Goal: Find contact information: Find contact information

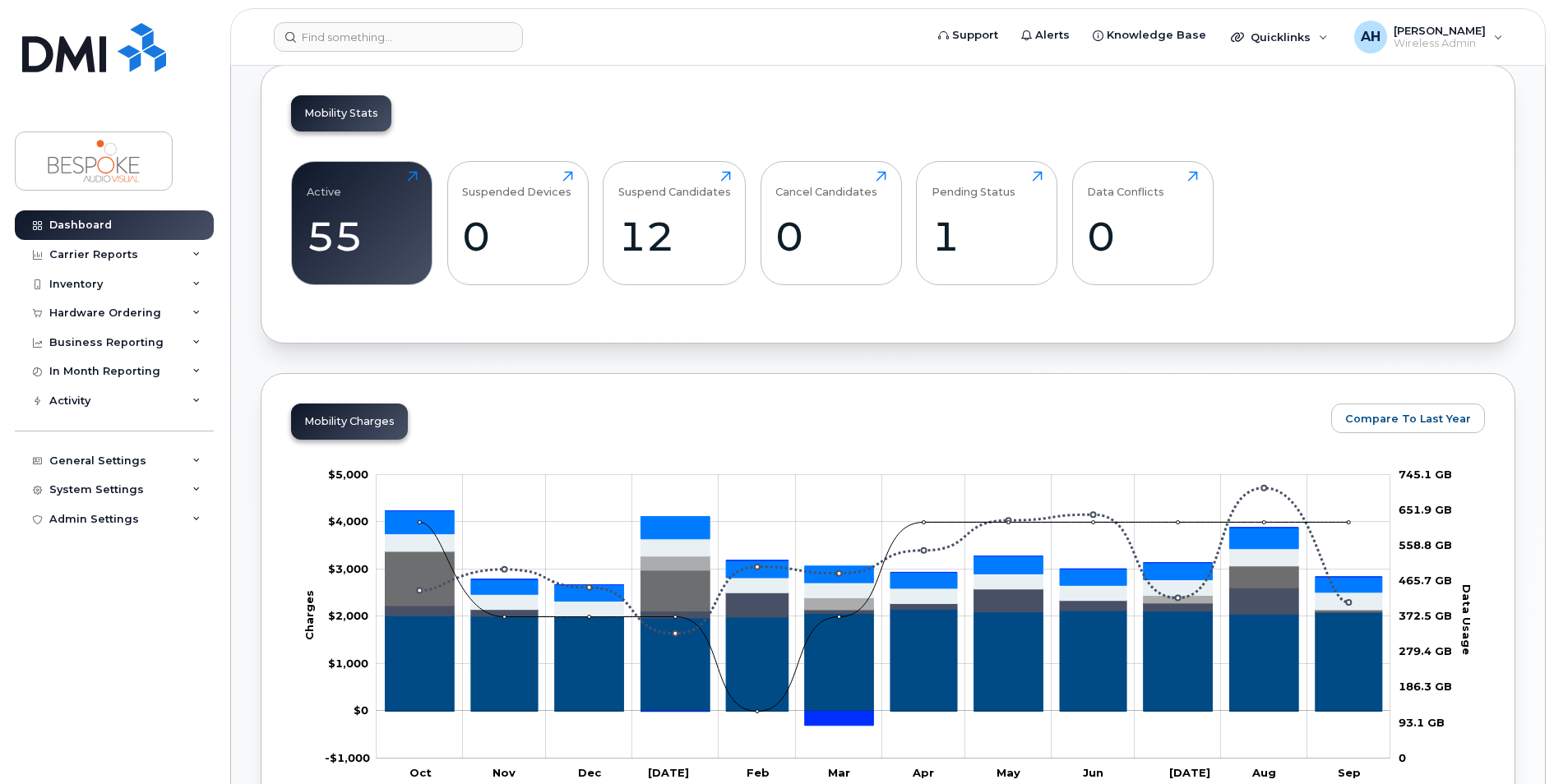
scroll to position [575, 0]
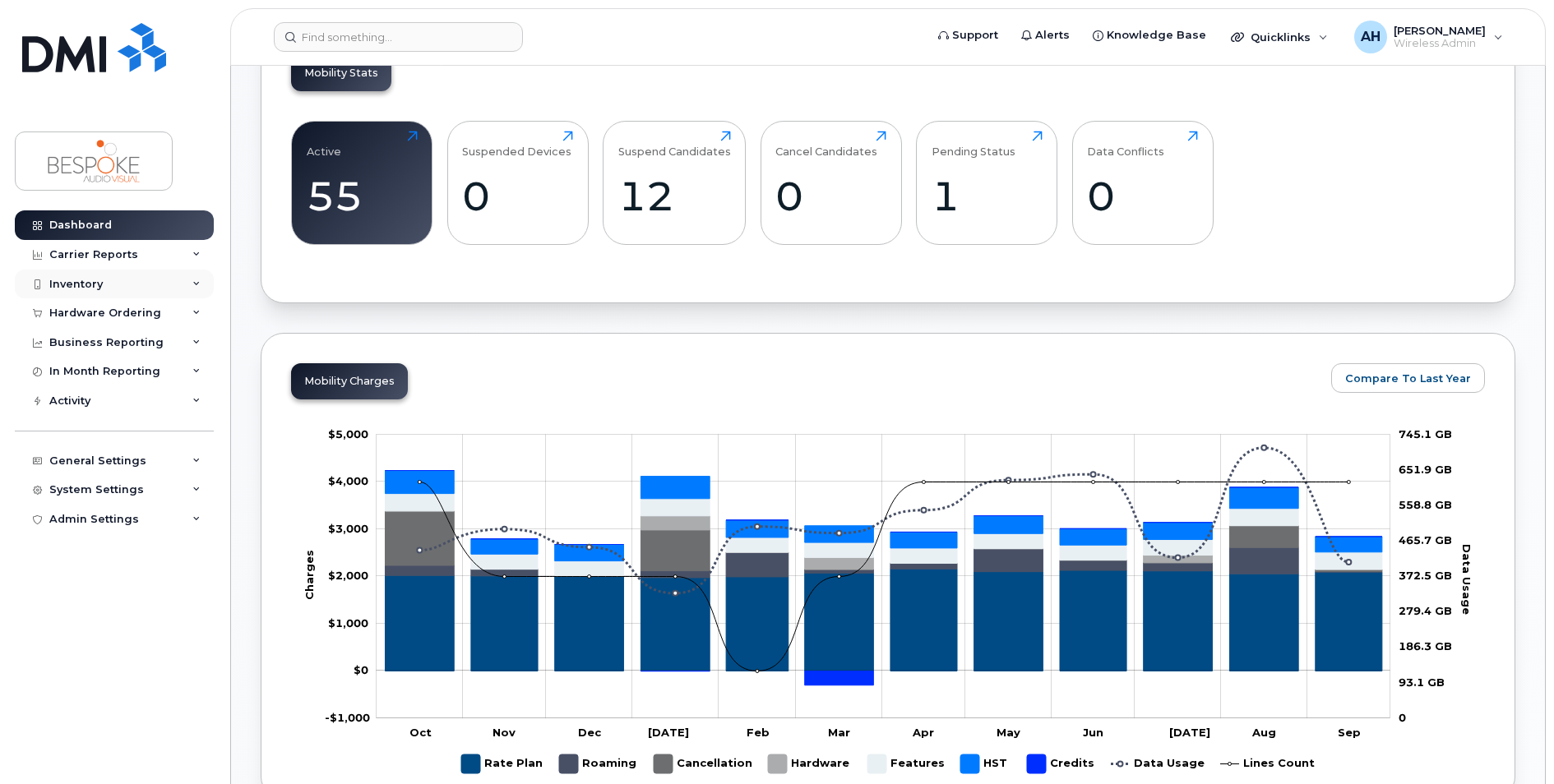
click at [71, 284] on div "Inventory" at bounding box center [75, 284] width 53 height 14
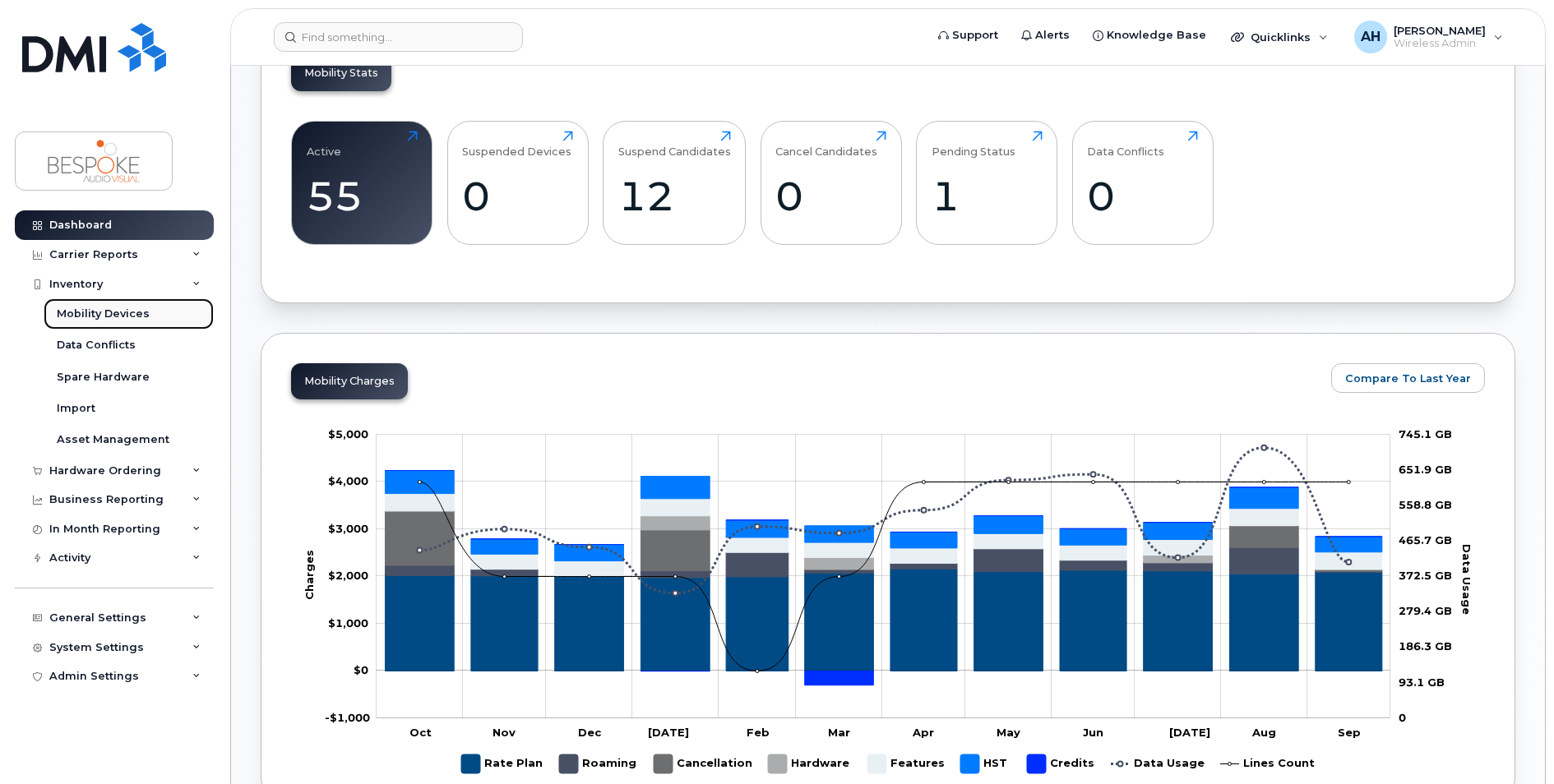
click at [105, 316] on div "Mobility Devices" at bounding box center [103, 314] width 93 height 14
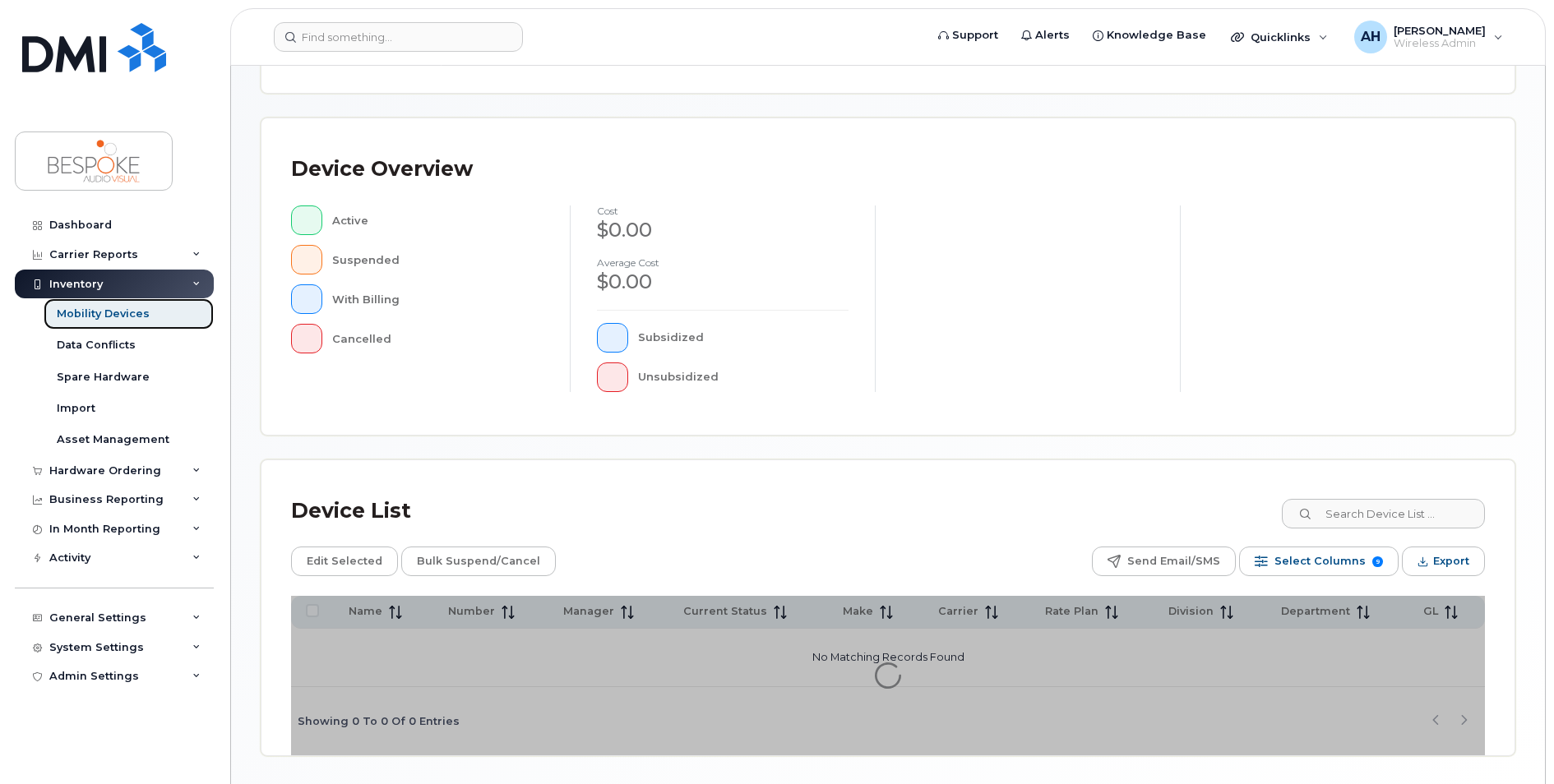
scroll to position [346, 0]
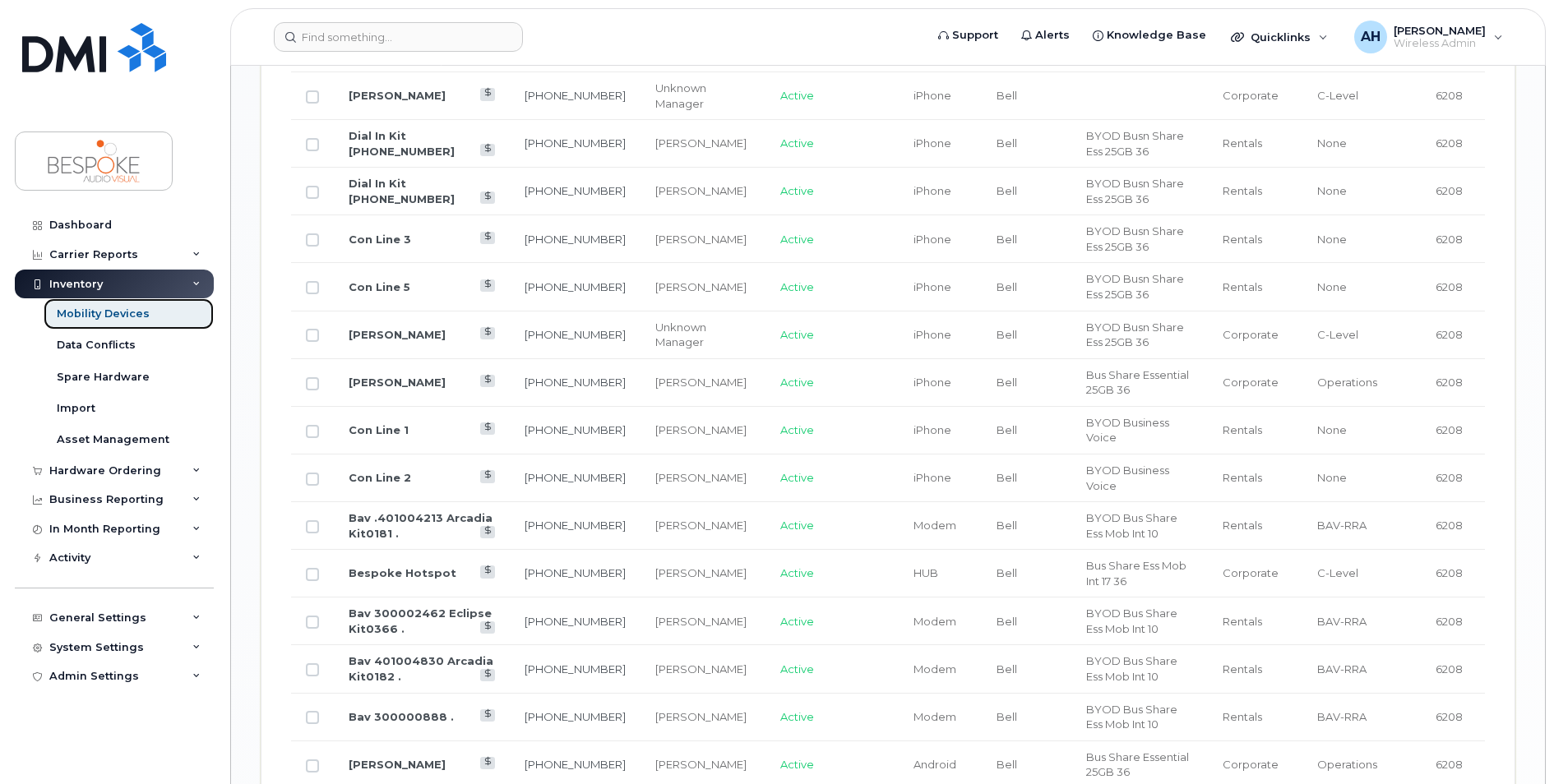
scroll to position [1743, 0]
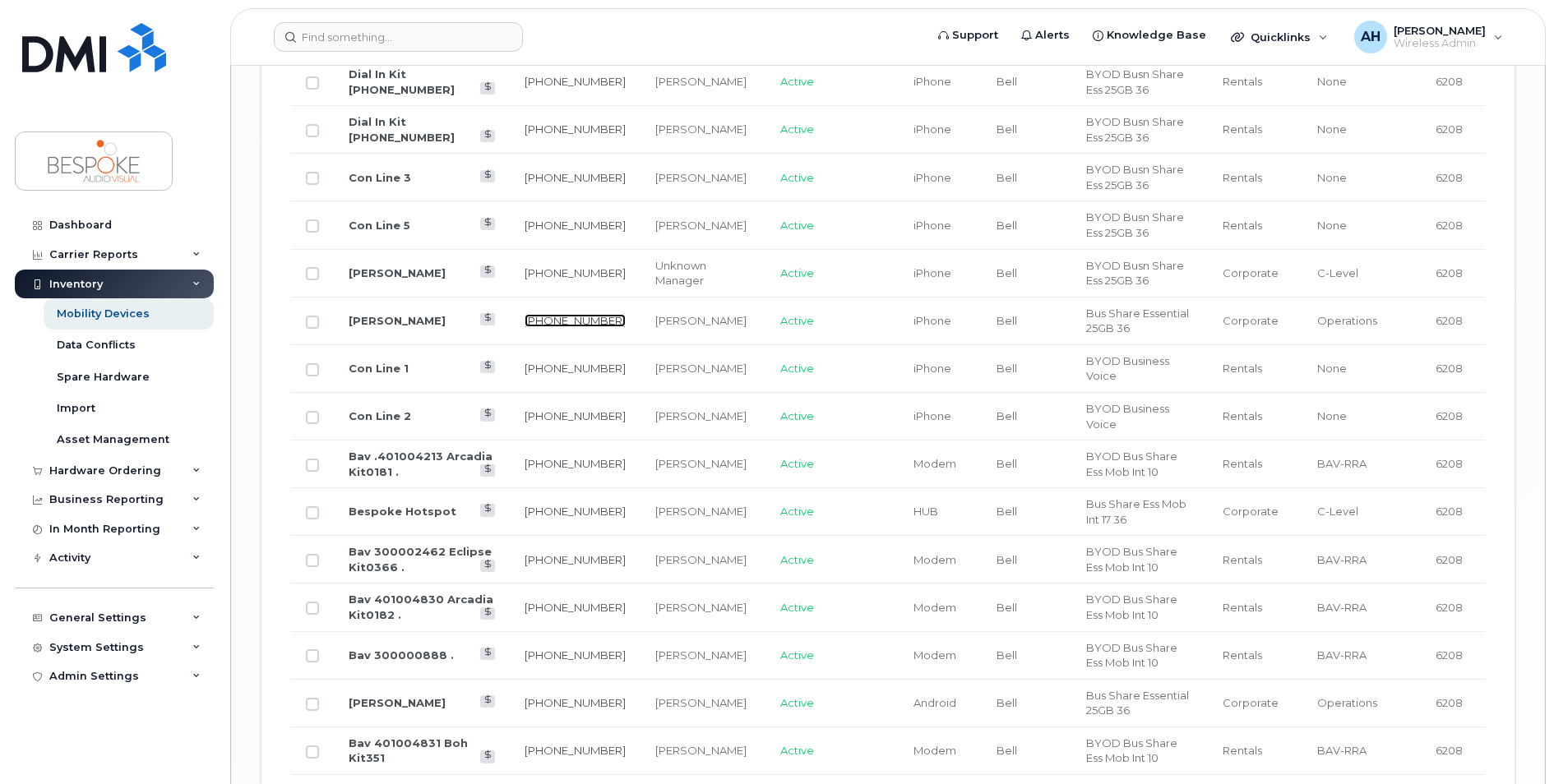
click at [555, 316] on link "[PHONE_NUMBER]" at bounding box center [575, 320] width 101 height 14
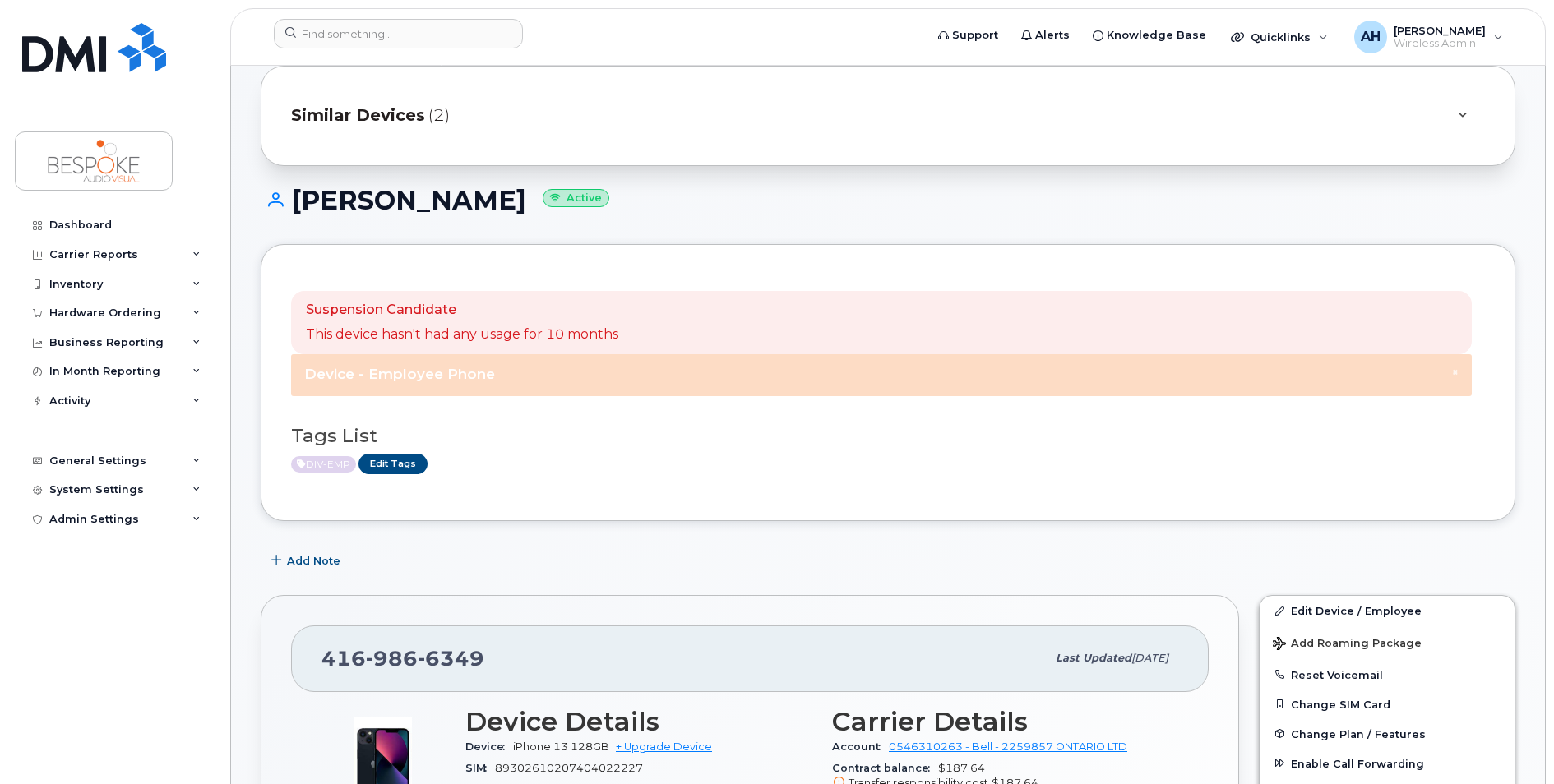
scroll to position [329, 0]
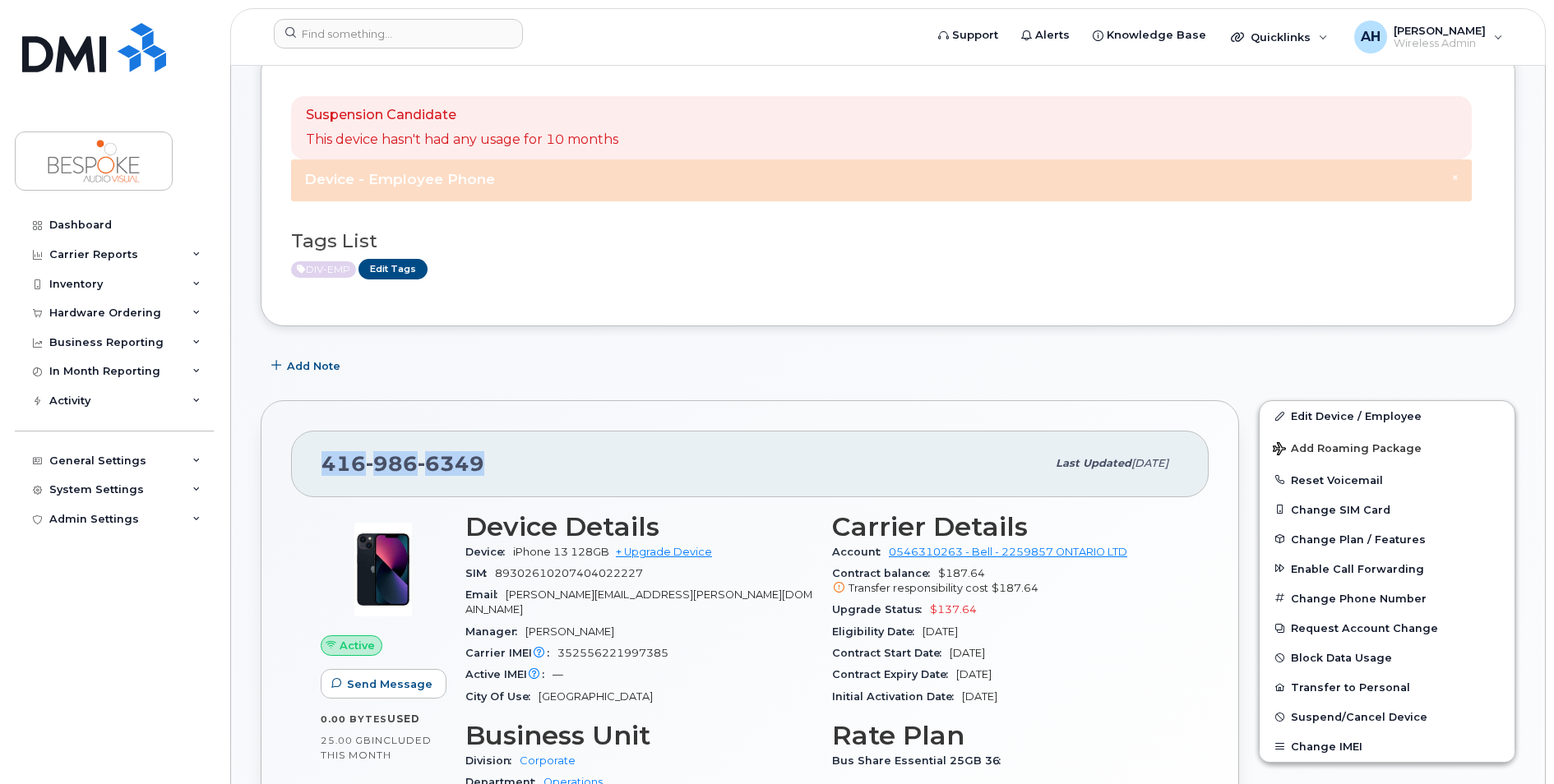
drag, startPoint x: 326, startPoint y: 468, endPoint x: 503, endPoint y: 464, distance: 177.0
click at [503, 464] on div "416 986 6349" at bounding box center [684, 464] width 724 height 34
copy span "416 986 6349"
